Goal: Information Seeking & Learning: Learn about a topic

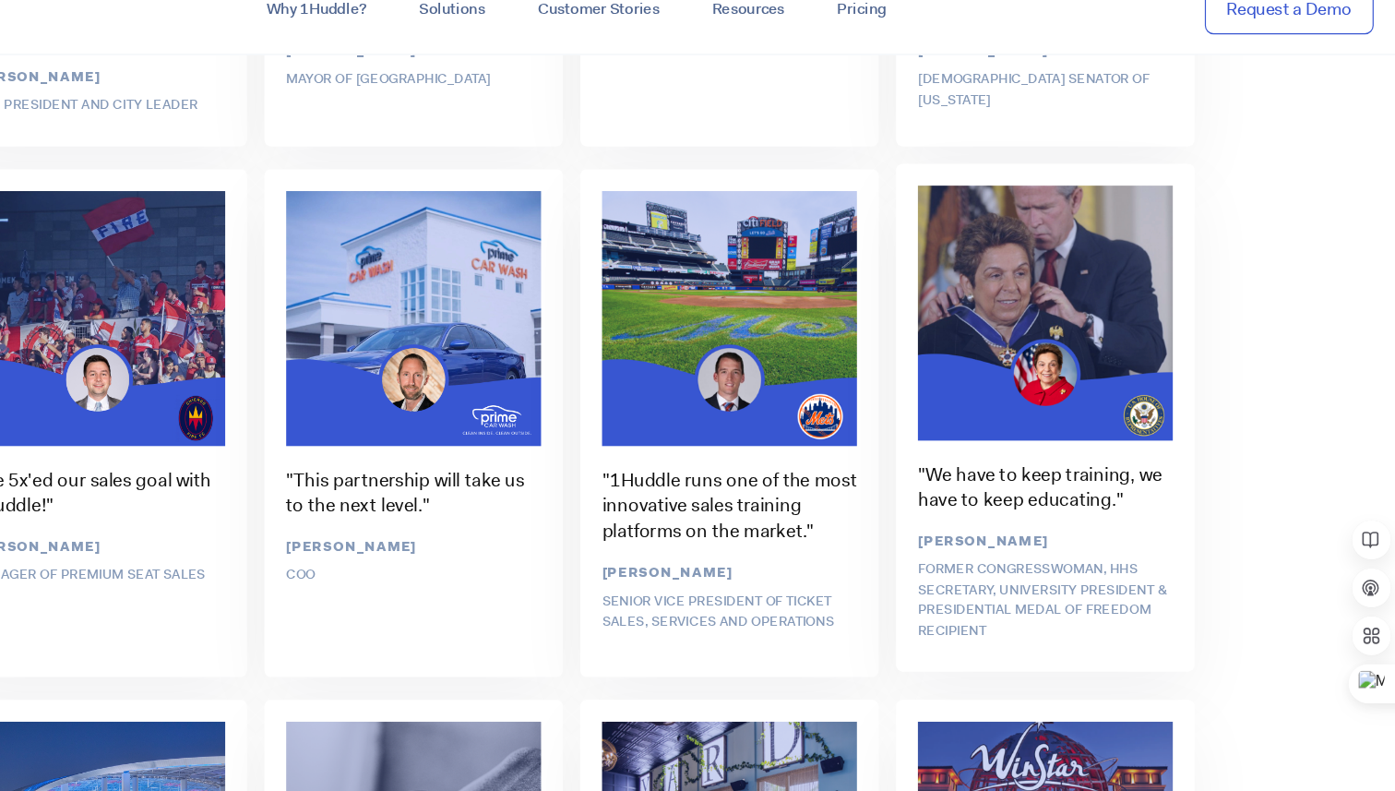
scroll to position [4529, 0]
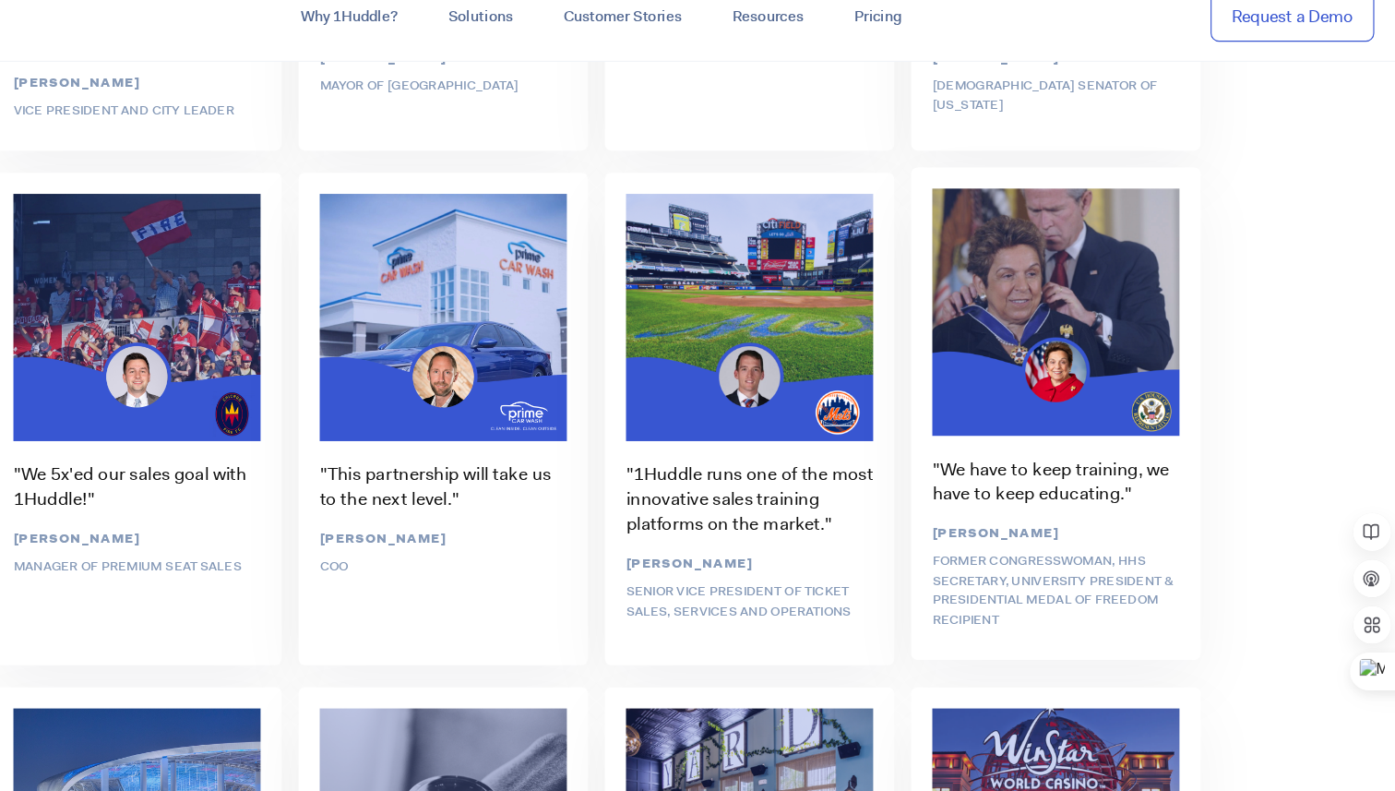
click at [1036, 427] on div ""We have to keep training, we have to keep educating." [PERSON_NAME] Former Con…" at bounding box center [1099, 386] width 268 height 449
click at [1034, 487] on div ""We have to keep training, we have to keep educating." [PERSON_NAME] Former Con…" at bounding box center [1099, 386] width 268 height 449
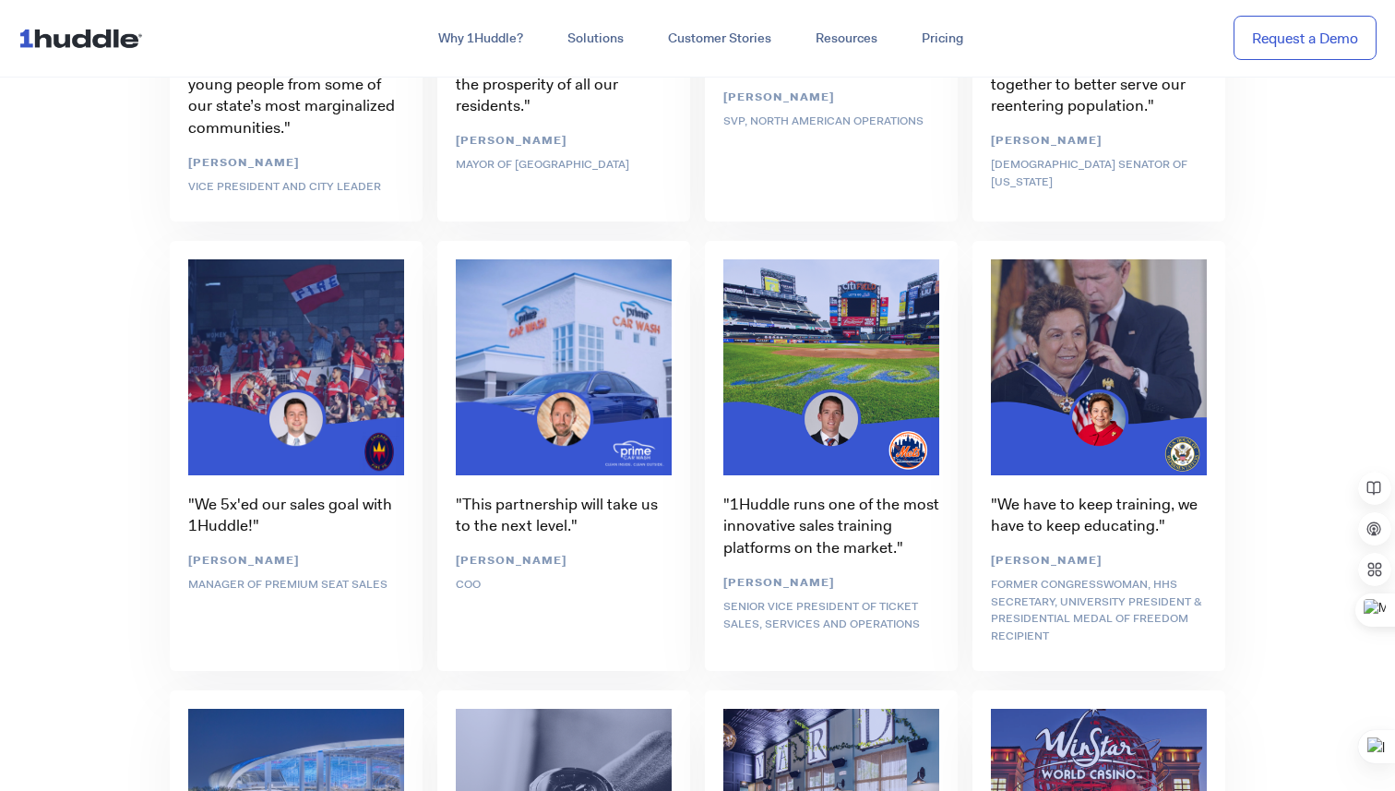
scroll to position [4498, 0]
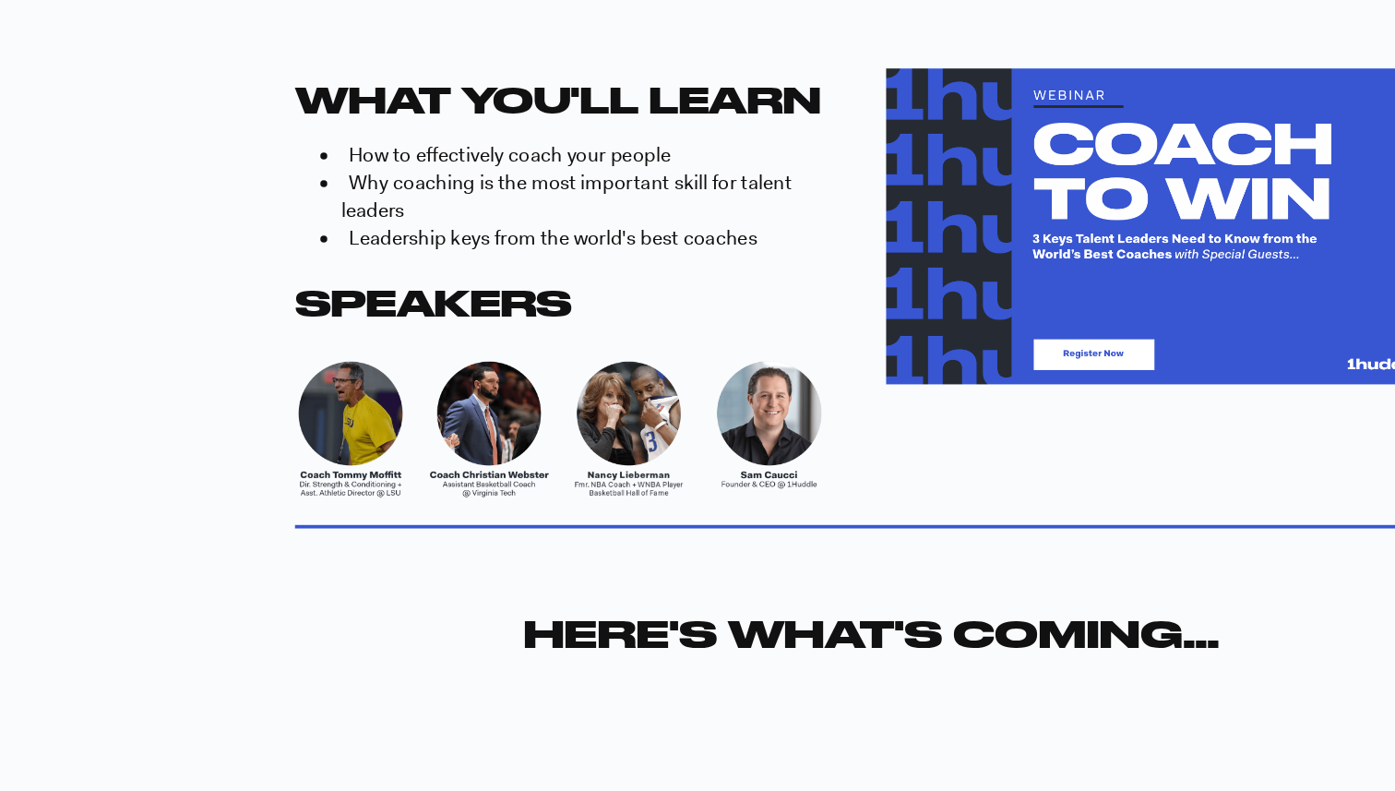
scroll to position [521, 0]
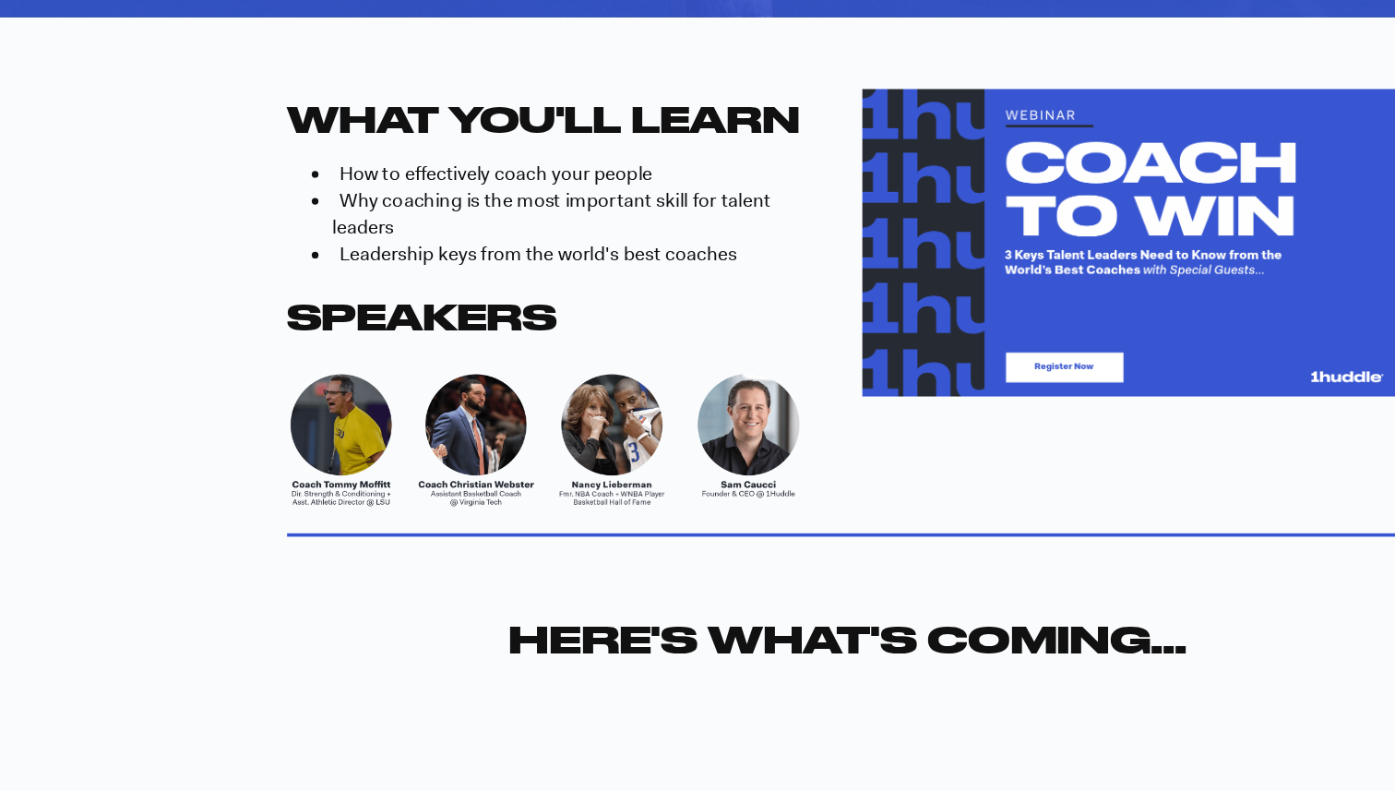
click at [565, 380] on h2 "SPEAKERS" at bounding box center [460, 398] width 449 height 45
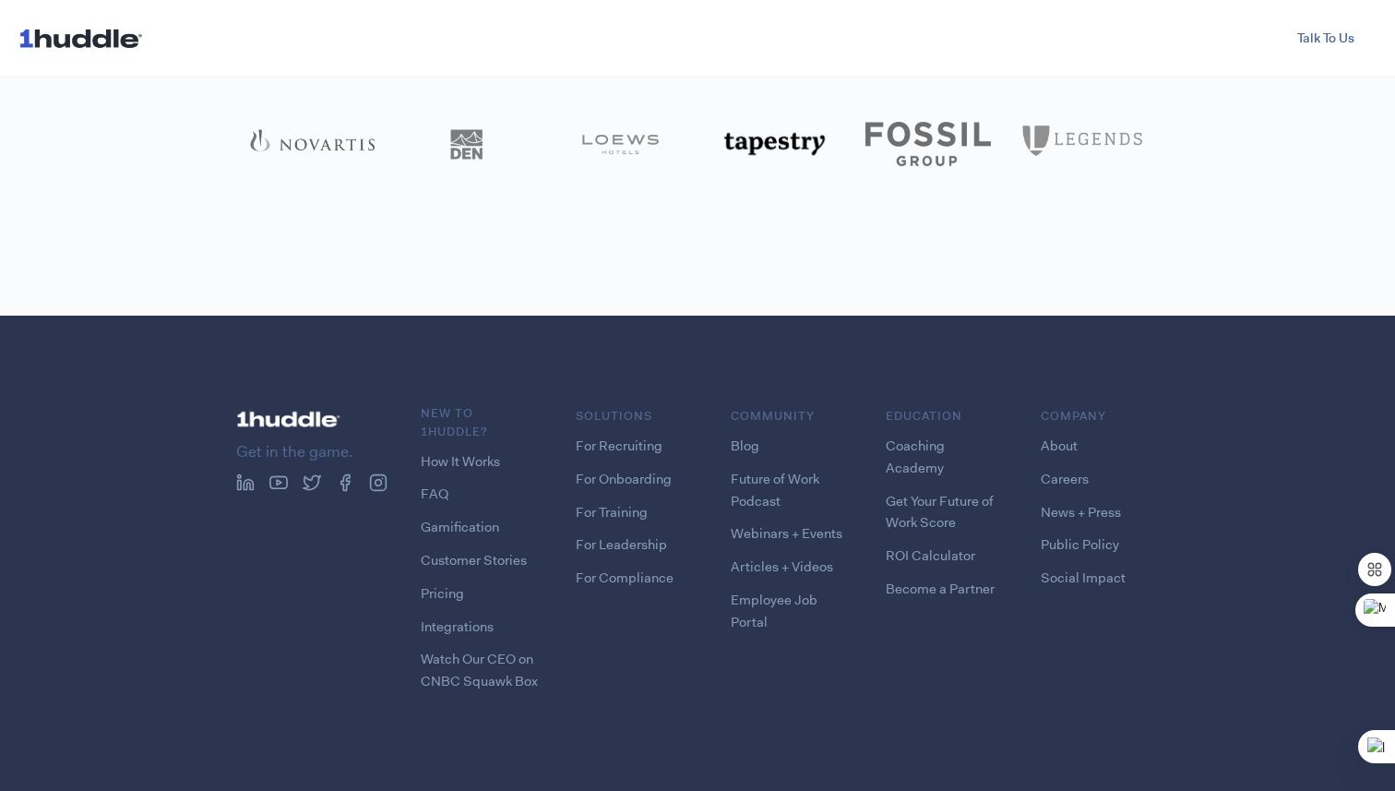
scroll to position [1747, 0]
